Goal: Find specific page/section: Find specific page/section

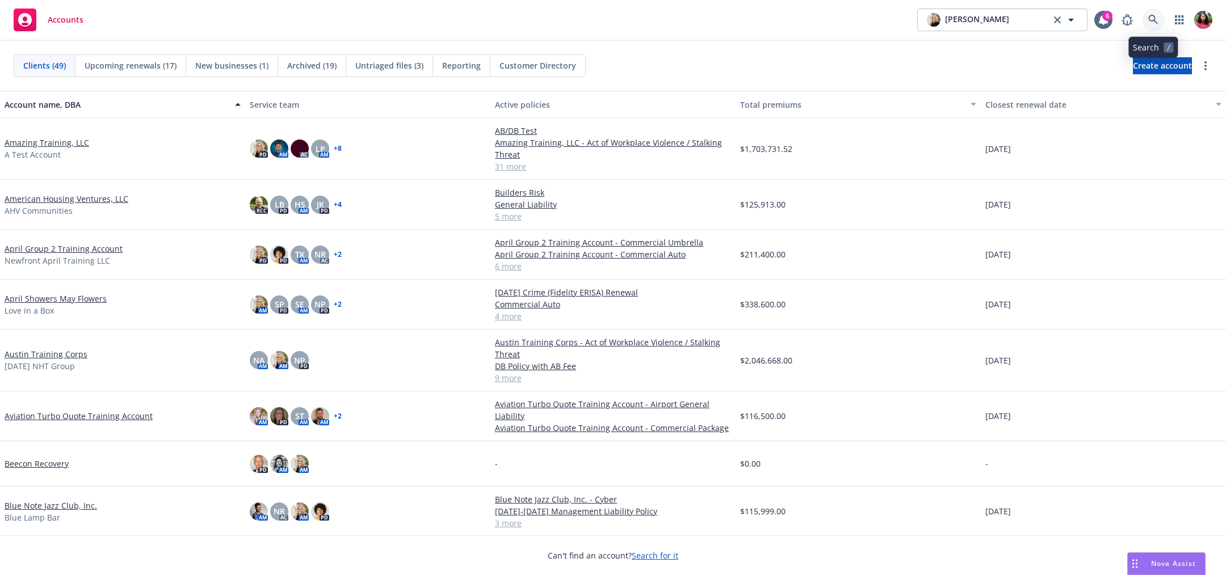
click at [1151, 18] on icon at bounding box center [1153, 20] width 10 height 10
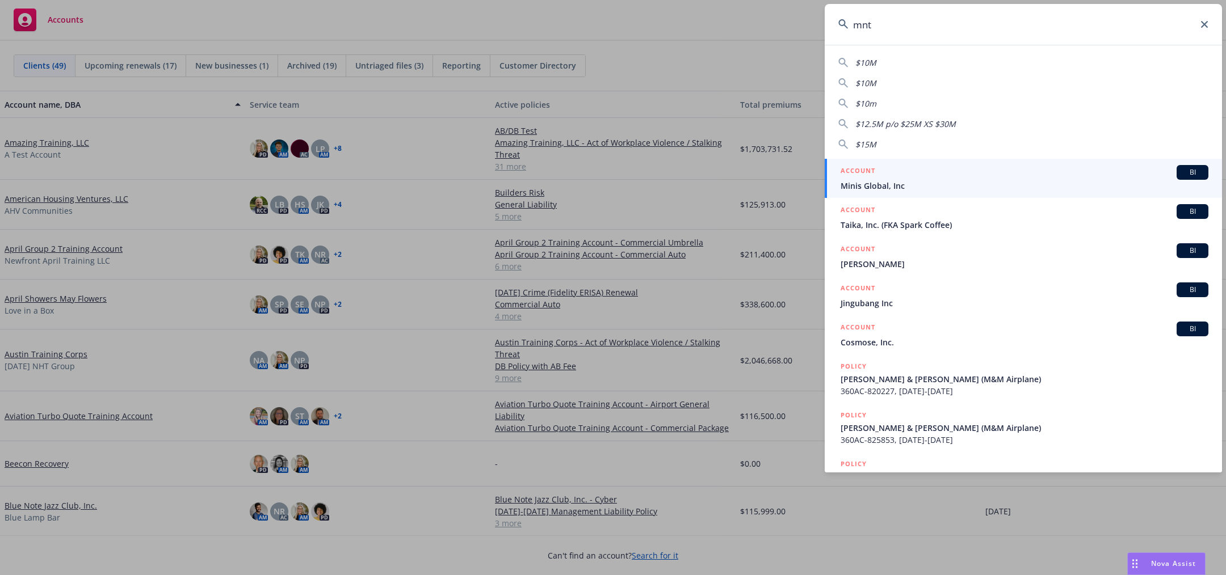
type input "mntn"
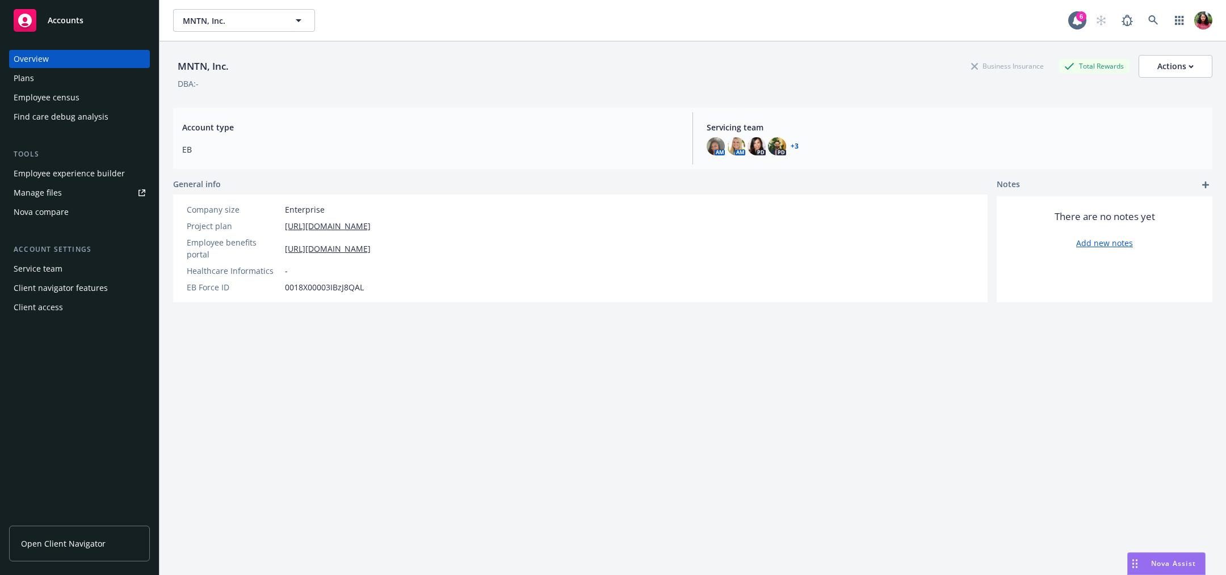
click at [34, 100] on div "Employee census" at bounding box center [47, 98] width 66 height 18
